Goal: Find specific page/section: Find specific page/section

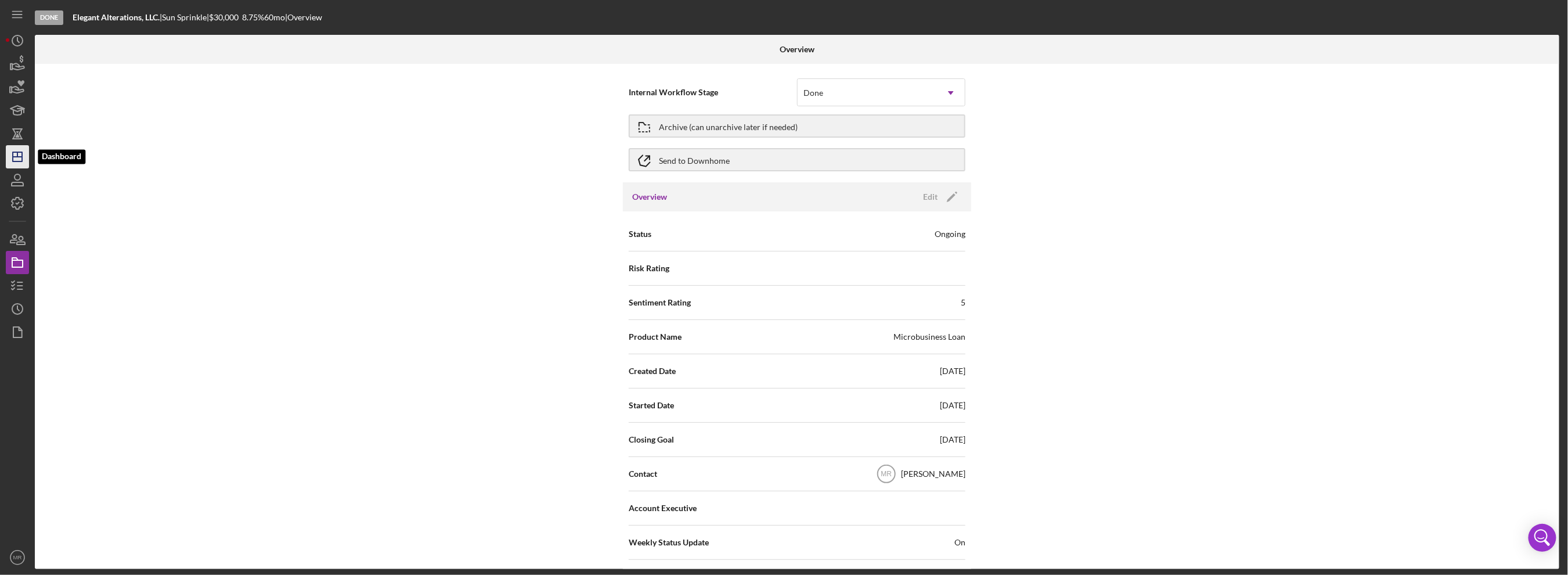
click at [14, 165] on icon "Icon/Dashboard" at bounding box center [17, 157] width 29 height 29
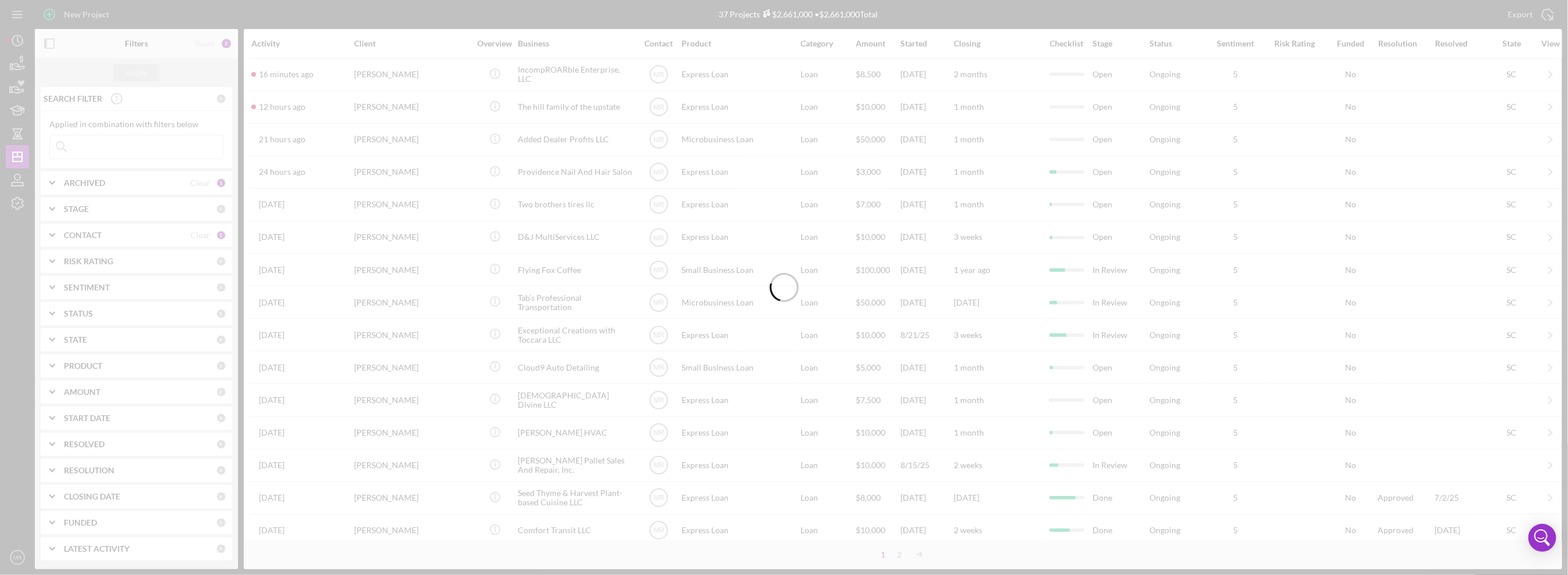
click at [95, 146] on div at bounding box center [784, 287] width 1568 height 575
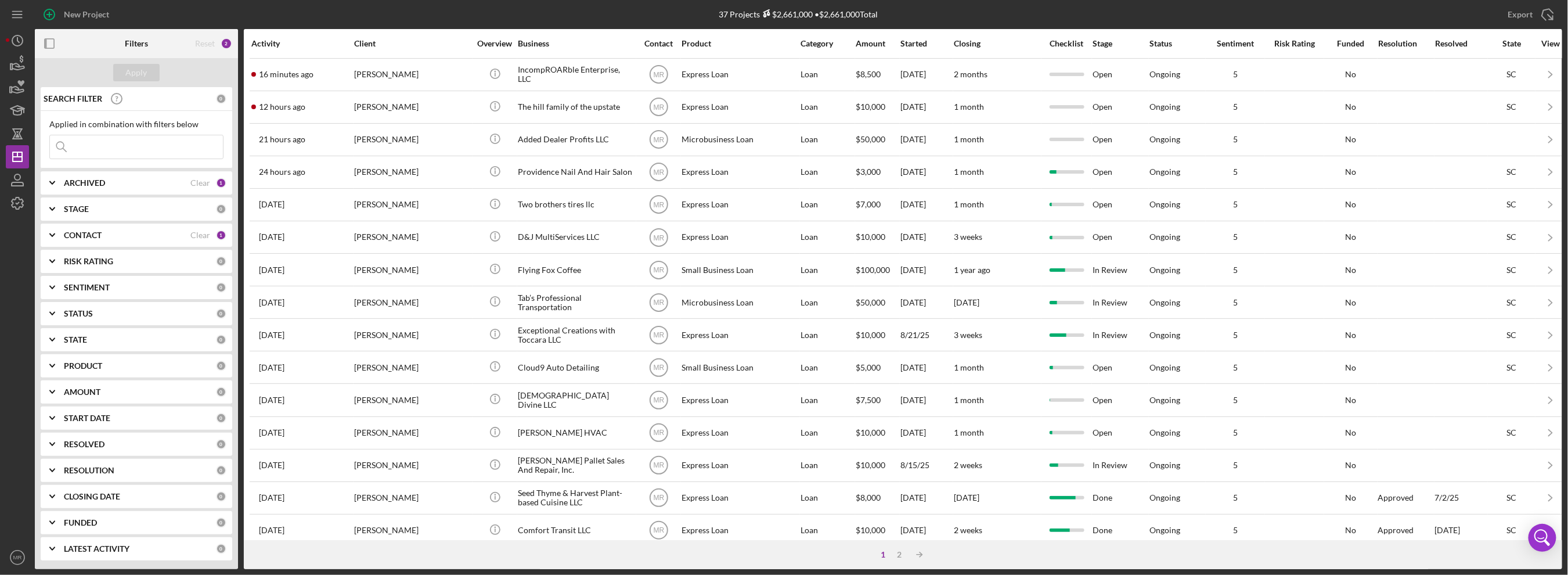
click at [96, 144] on input at bounding box center [137, 147] width 173 height 23
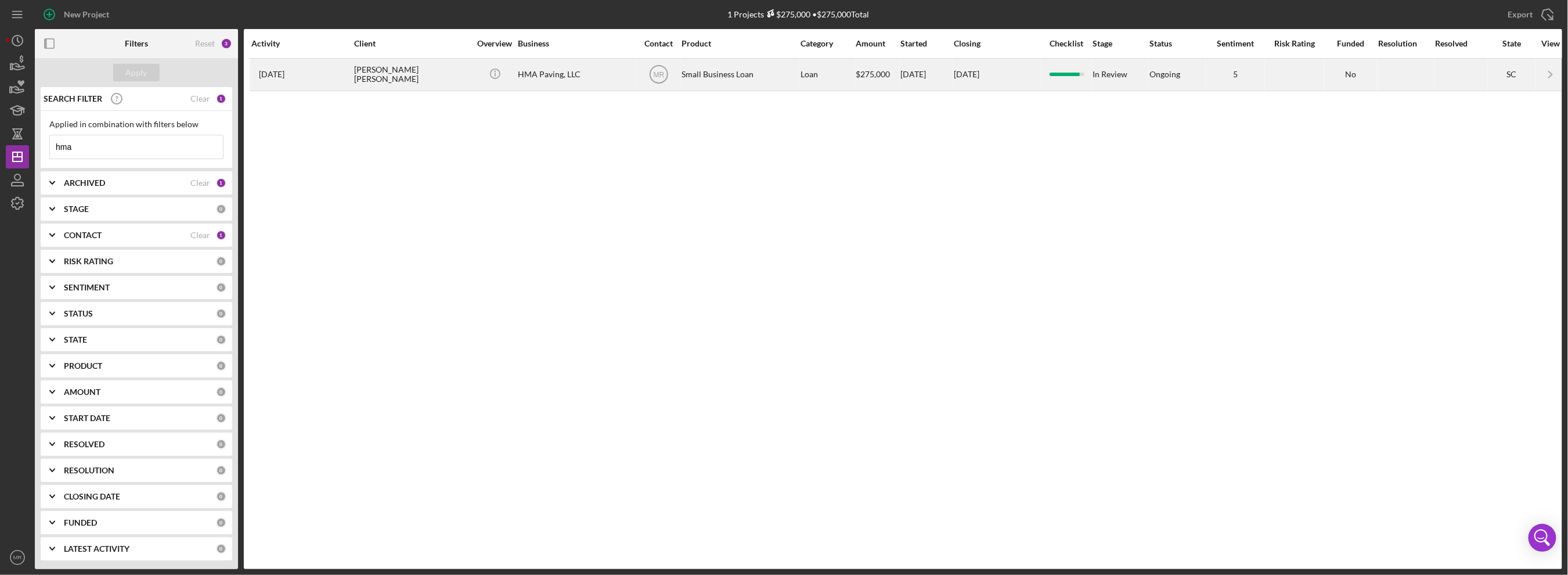
type input "hma"
click at [334, 85] on div "[DATE] [PERSON_NAME] [PERSON_NAME]" at bounding box center [302, 74] width 101 height 31
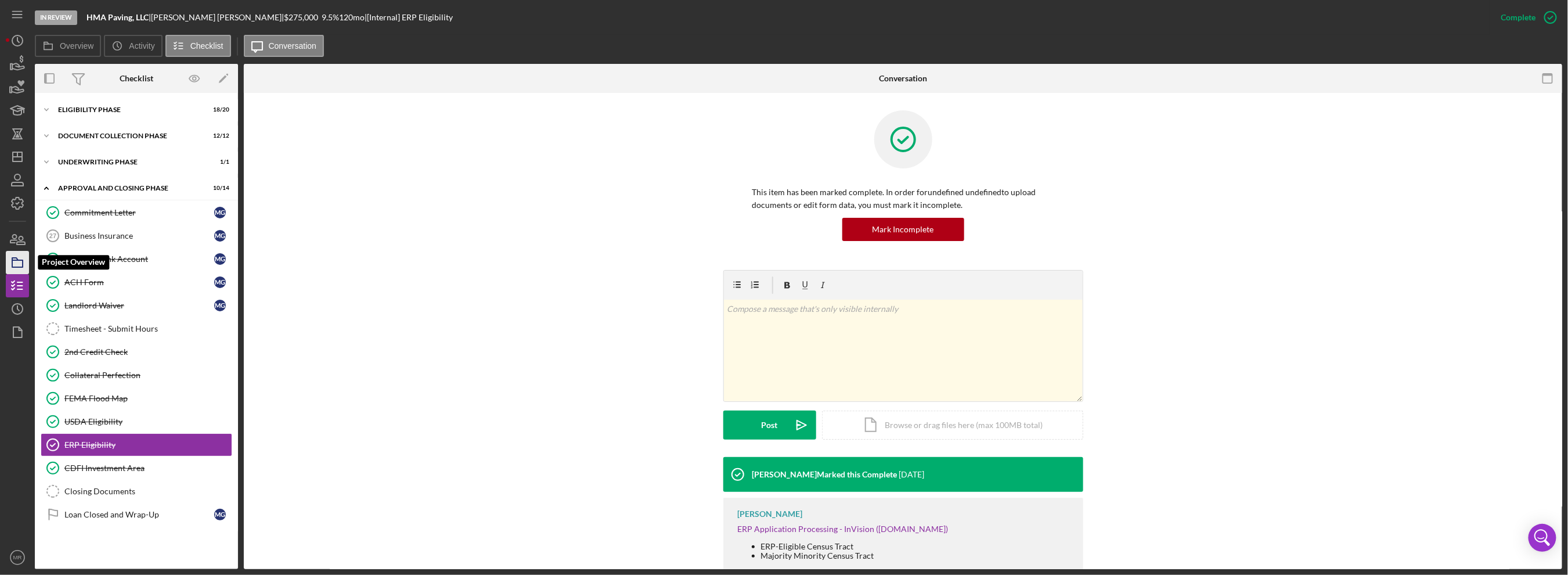
click at [10, 265] on icon "button" at bounding box center [17, 262] width 29 height 29
